Goal: Transaction & Acquisition: Purchase product/service

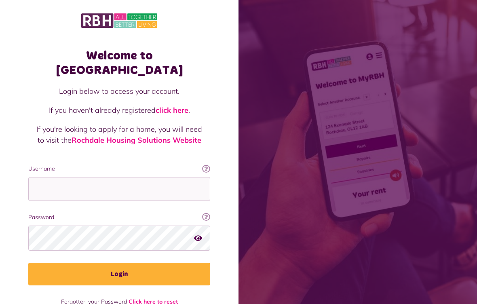
scroll to position [96, 0]
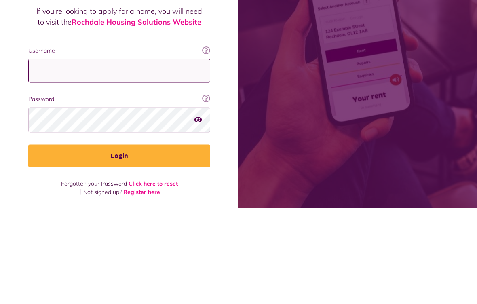
type input "**********"
click at [119, 240] on button "Login" at bounding box center [119, 251] width 182 height 23
click at [187, 249] on button "Login" at bounding box center [119, 251] width 182 height 23
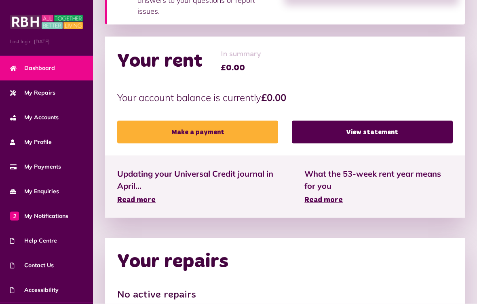
scroll to position [161, 0]
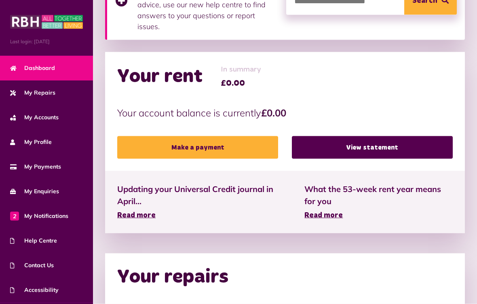
click at [276, 114] on strong "£0.00" at bounding box center [273, 113] width 25 height 12
click at [218, 110] on p "Your account balance is currently £0.00" at bounding box center [284, 112] width 335 height 15
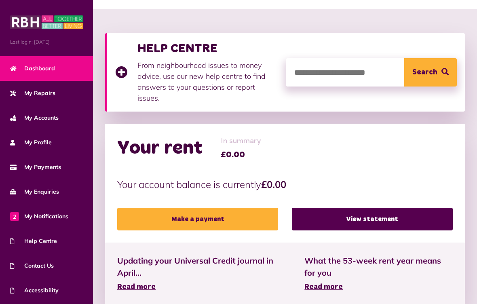
scroll to position [86, 0]
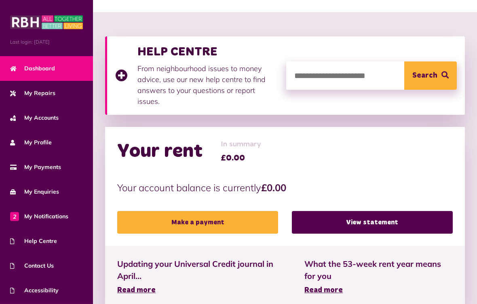
click at [263, 223] on link "Make a payment" at bounding box center [197, 222] width 161 height 23
click at [258, 226] on link "Make a payment" at bounding box center [197, 222] width 161 height 23
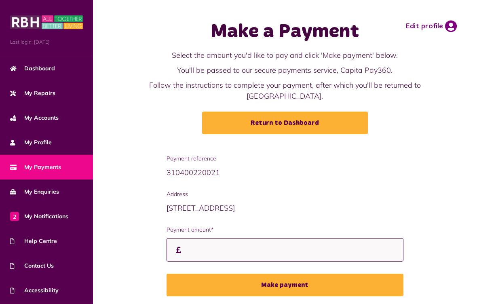
click at [232, 250] on input "Payment amount*" at bounding box center [284, 250] width 237 height 24
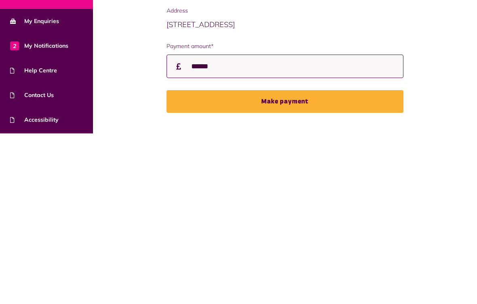
type input "******"
click at [313, 261] on button "Make payment" at bounding box center [284, 272] width 237 height 23
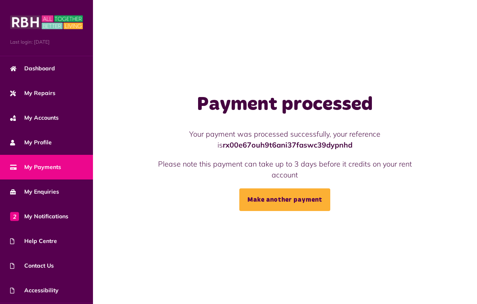
click at [59, 118] on span "My Accounts" at bounding box center [34, 117] width 48 height 8
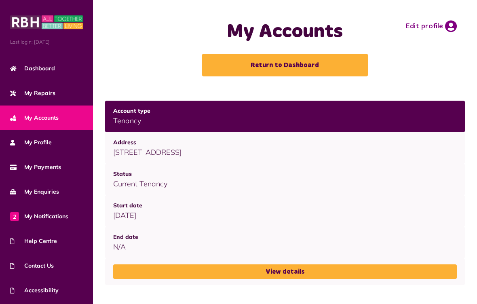
click at [53, 169] on span "My Payments" at bounding box center [35, 167] width 51 height 8
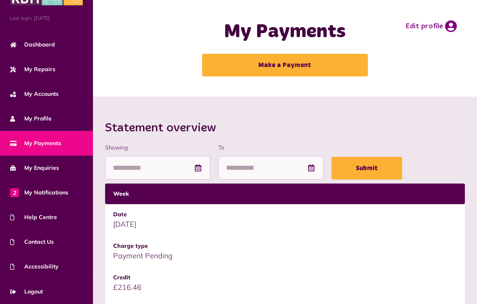
scroll to position [24, 0]
click at [48, 290] on link "Logout" at bounding box center [46, 291] width 93 height 25
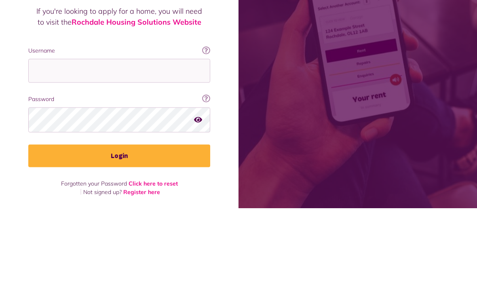
scroll to position [9, 0]
